Goal: Browse casually: Explore the website without a specific task or goal

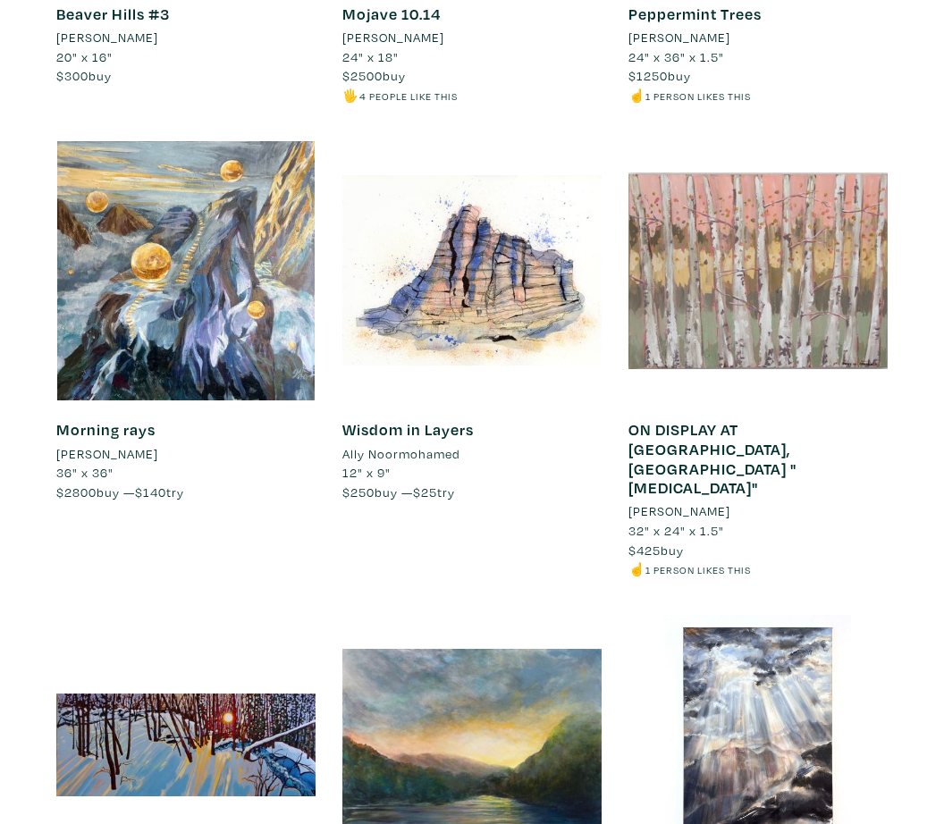
scroll to position [3936, 0]
click at [522, 305] on div at bounding box center [471, 270] width 259 height 259
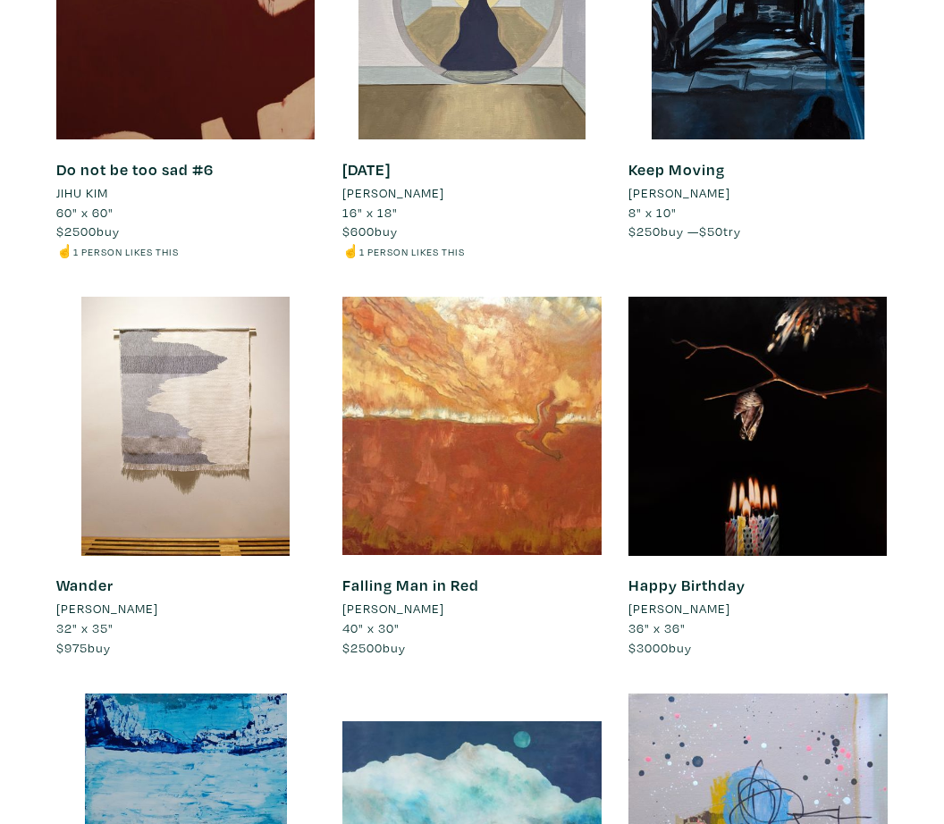
scroll to position [451, 0]
click at [826, 755] on div at bounding box center [757, 823] width 259 height 259
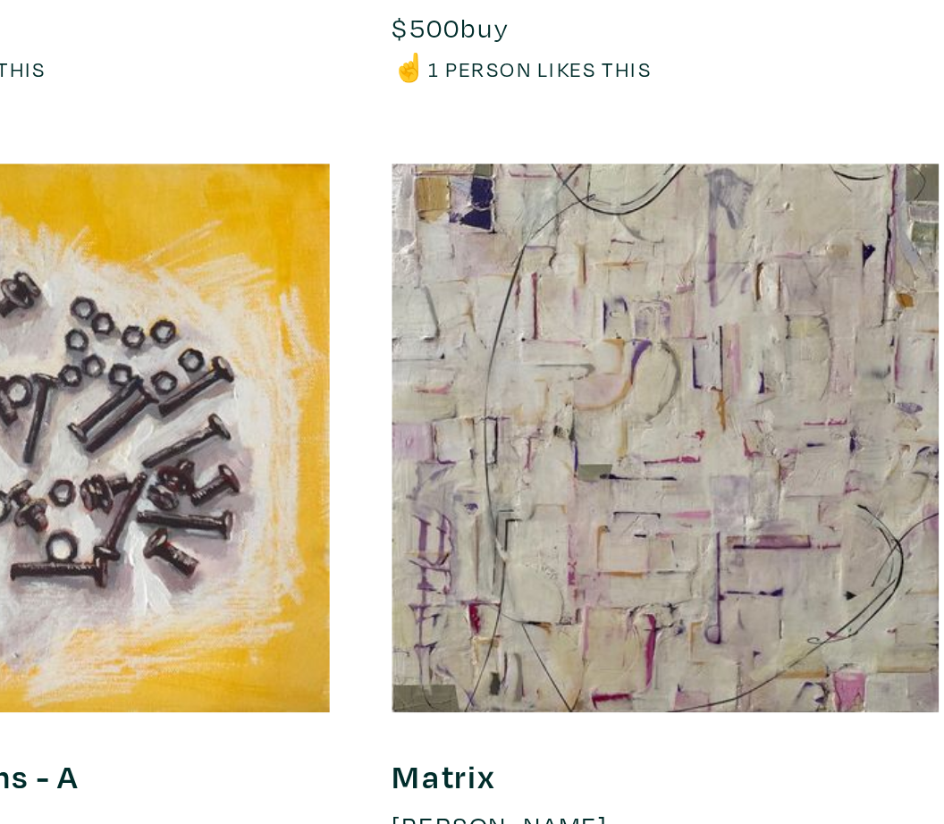
scroll to position [4841, 0]
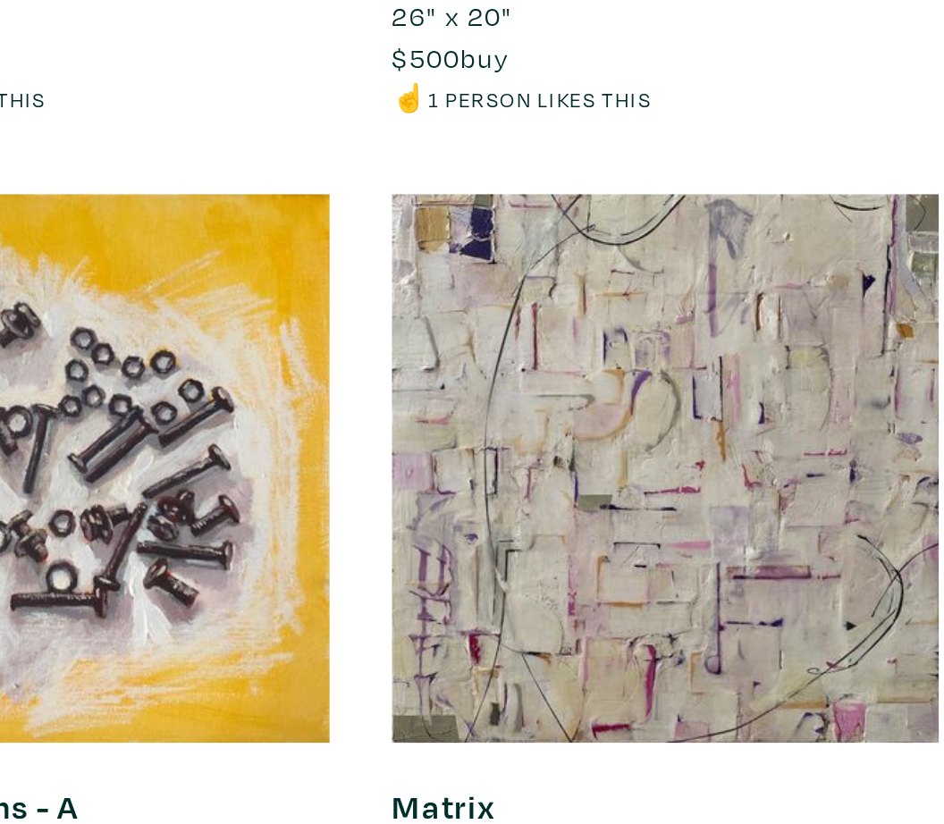
click at [60, 328] on div "Mountain Fire 2017 Brubey Hu 20" x 16" $800 buy ☝️ 1 person likes this #texture…" at bounding box center [185, 398] width 259 height 141
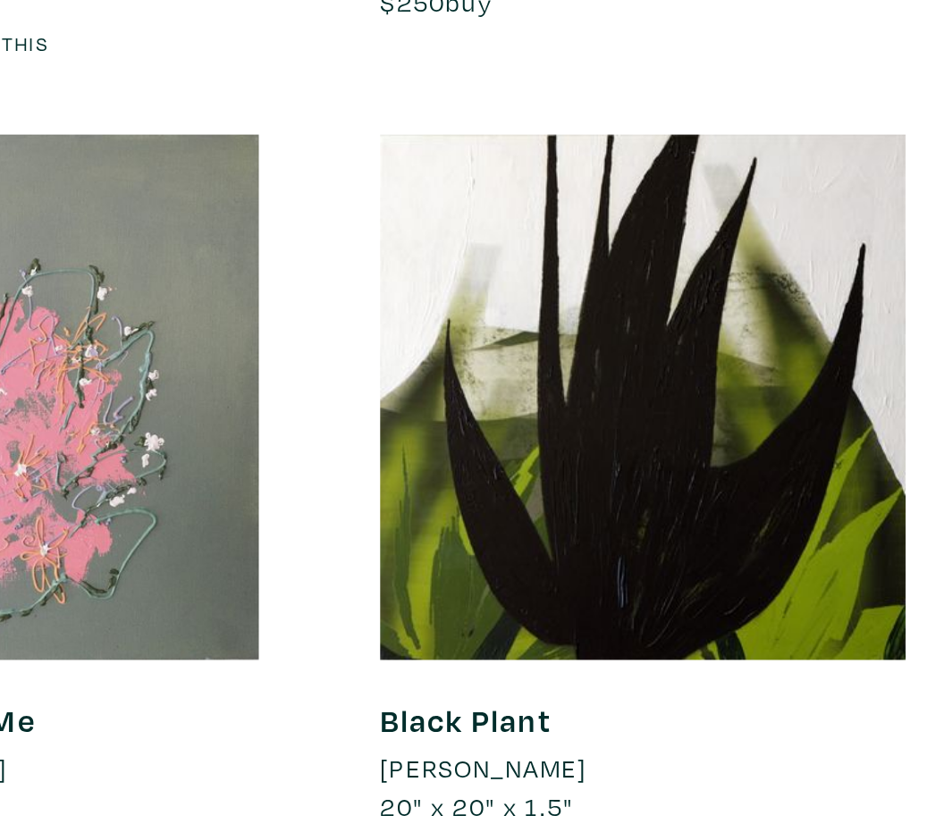
scroll to position [6134, 0]
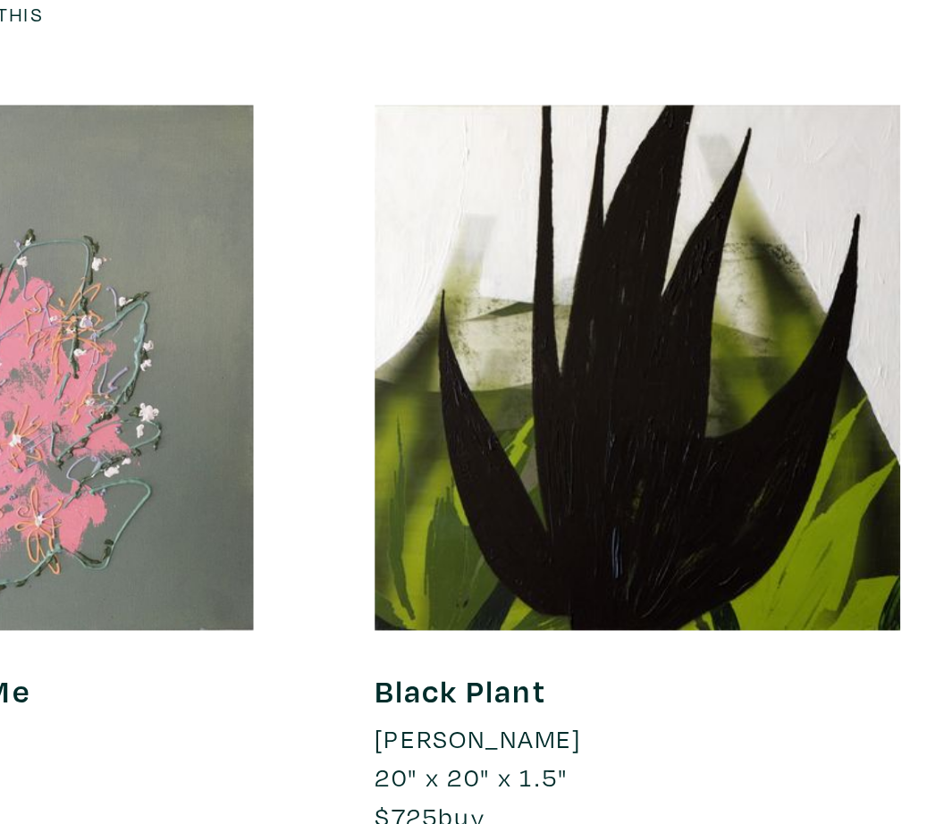
click at [417, 441] on div "Black Plant Simone Guimaraes 20" x 20" x 1.5" $725 buy ✌️ 2 people like this #t…" at bounding box center [472, 649] width 286 height 417
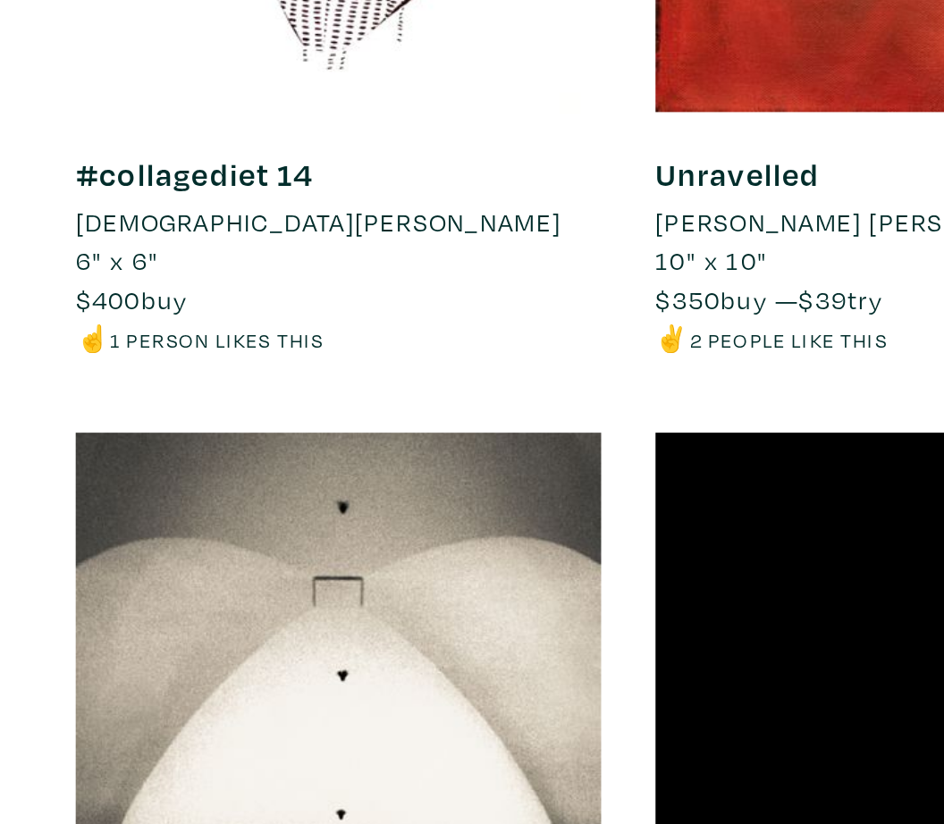
scroll to position [7222, 0]
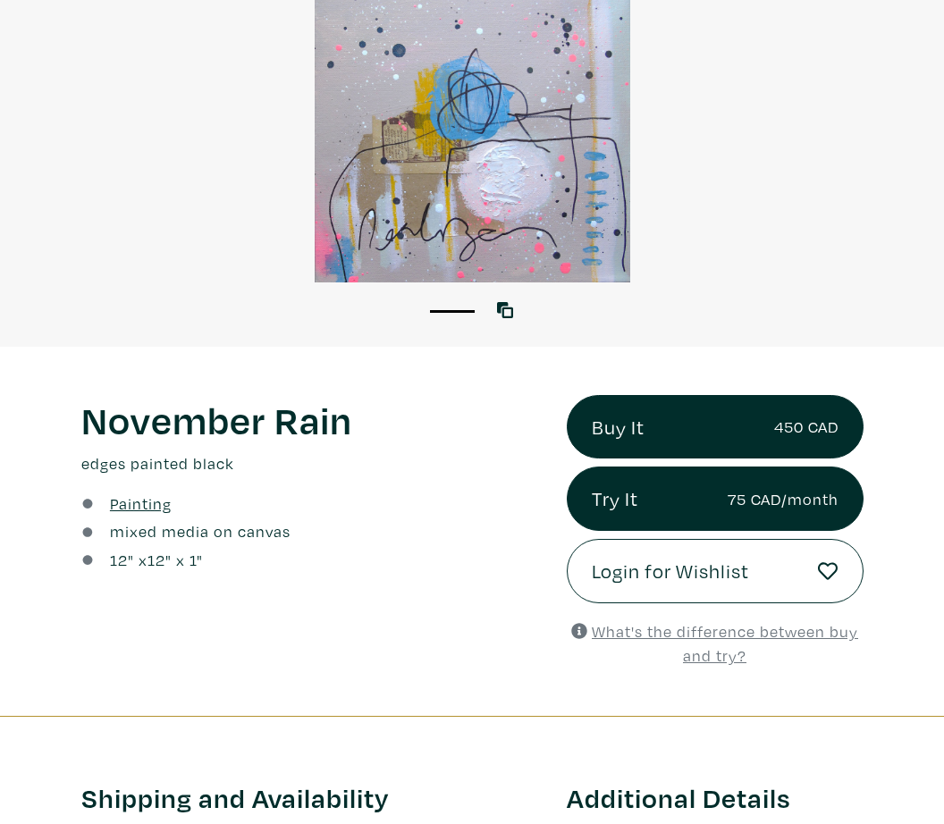
scroll to position [185, 0]
